Goal: Check status: Check status

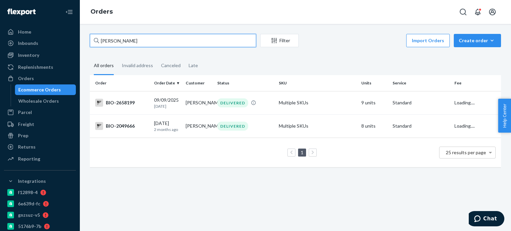
click at [123, 40] on input "[PERSON_NAME]" at bounding box center [173, 40] width 166 height 13
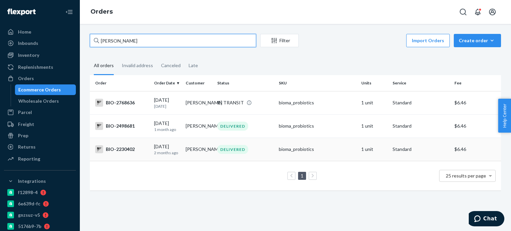
type input "[PERSON_NAME]"
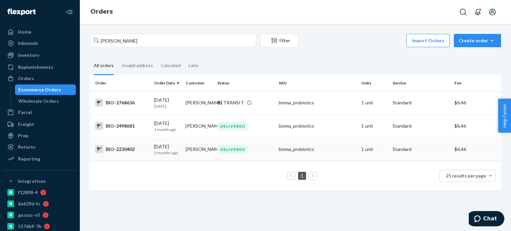
click at [129, 151] on div "BIO-2230402" at bounding box center [122, 150] width 54 height 8
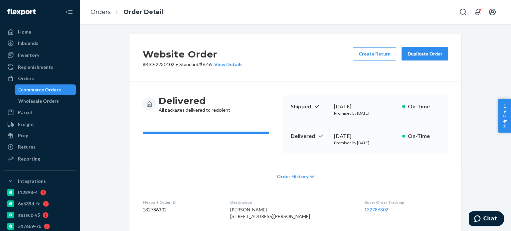
scroll to position [166, 0]
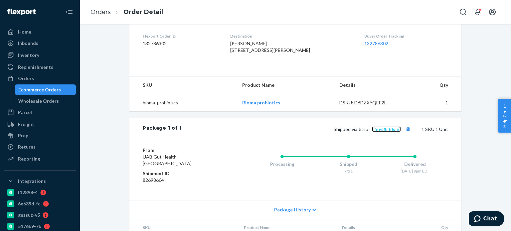
click at [381, 132] on link "d5uy38lfdghp" at bounding box center [386, 130] width 29 height 6
click at [100, 8] on link "Orders" at bounding box center [101, 11] width 20 height 7
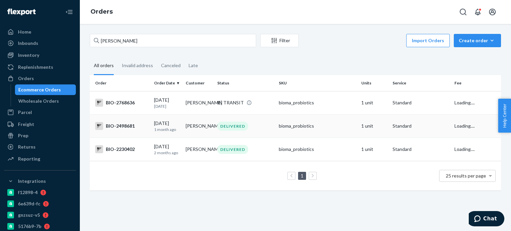
click at [122, 127] on div "BIO-2498681" at bounding box center [122, 126] width 54 height 8
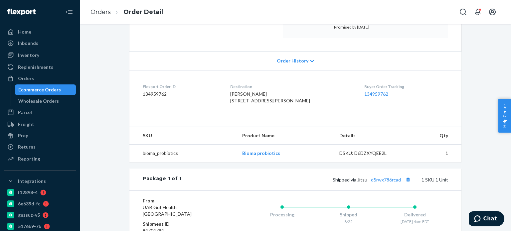
scroll to position [133, 0]
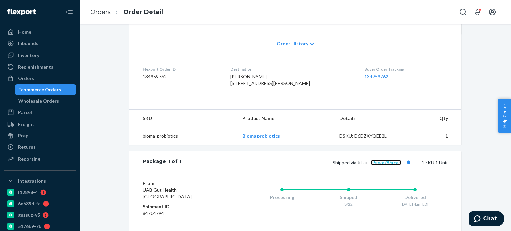
click at [392, 165] on link "d5rwx786rcad" at bounding box center [386, 163] width 30 height 6
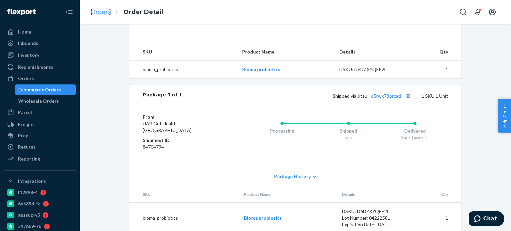
click at [101, 14] on link "Orders" at bounding box center [101, 11] width 20 height 7
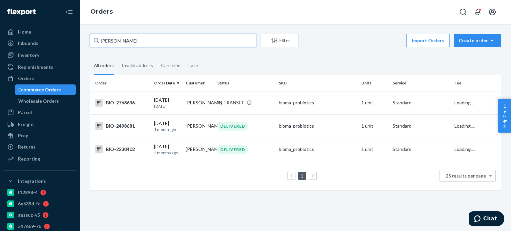
click at [115, 41] on input "[PERSON_NAME]" at bounding box center [173, 40] width 166 height 13
paste input "2771187"
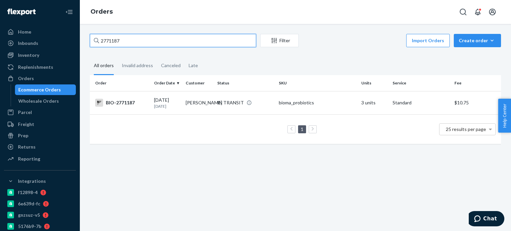
type input "2771187"
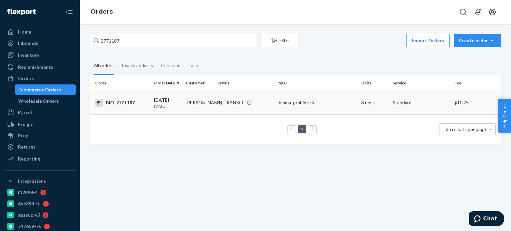
click at [134, 103] on div "BIO-2771187" at bounding box center [122, 103] width 54 height 8
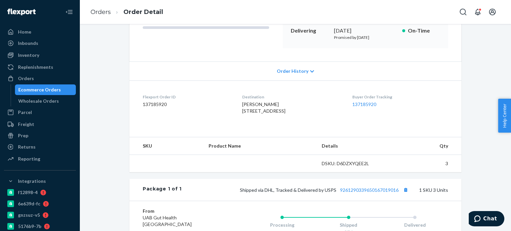
scroll to position [133, 0]
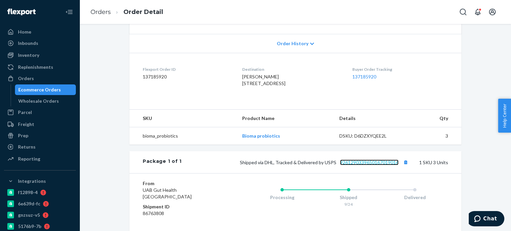
click at [370, 165] on link "9261290339650167019016" at bounding box center [369, 163] width 59 height 6
click at [100, 10] on link "Orders" at bounding box center [101, 11] width 20 height 7
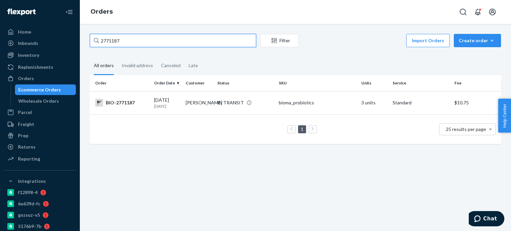
click at [113, 40] on input "2771187" at bounding box center [173, 40] width 166 height 13
paste input "[PERSON_NAME]"
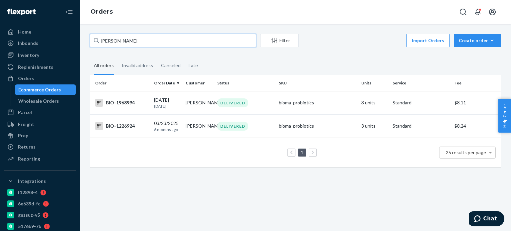
drag, startPoint x: 110, startPoint y: 41, endPoint x: 94, endPoint y: 36, distance: 16.7
click at [94, 36] on div "[PERSON_NAME]" at bounding box center [173, 40] width 166 height 13
type input "[PERSON_NAME]"
